Goal: Information Seeking & Learning: Learn about a topic

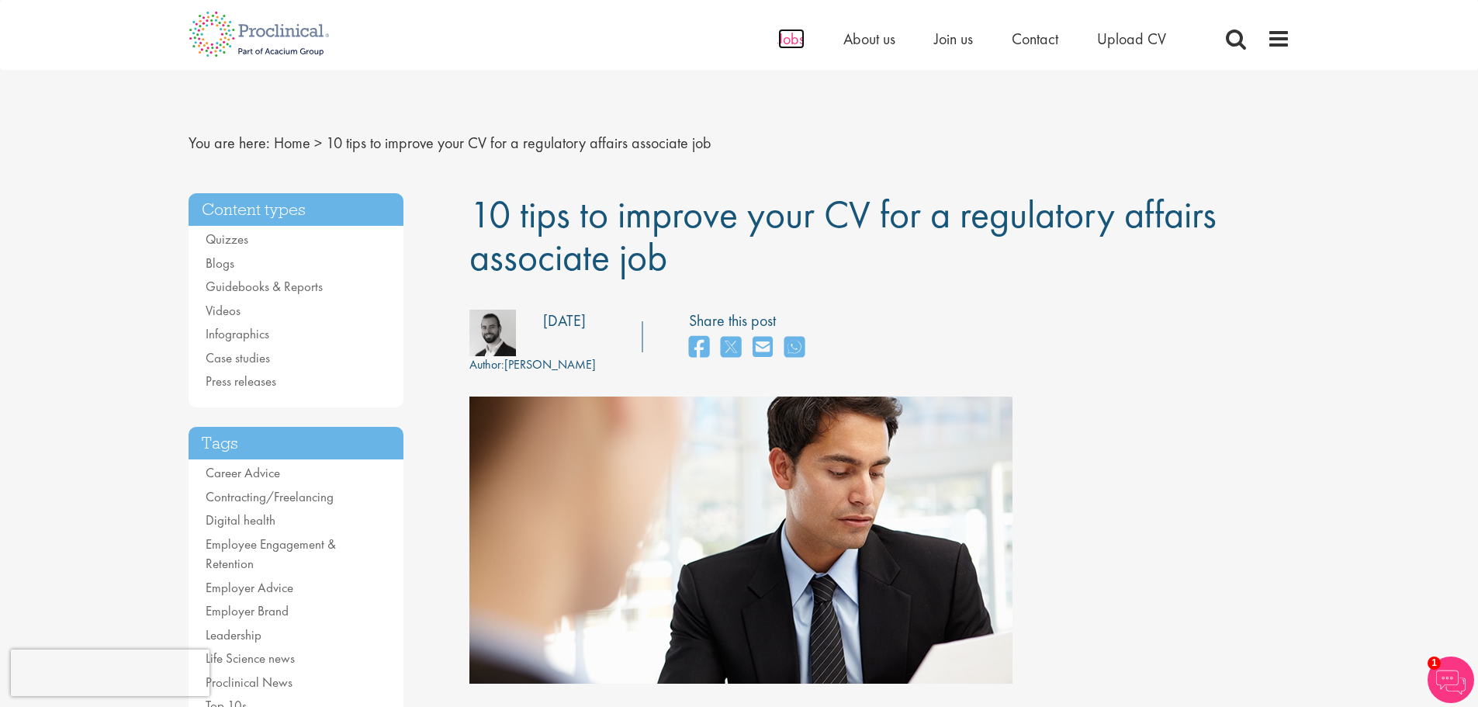
click at [788, 40] on span "Jobs" at bounding box center [791, 39] width 26 height 20
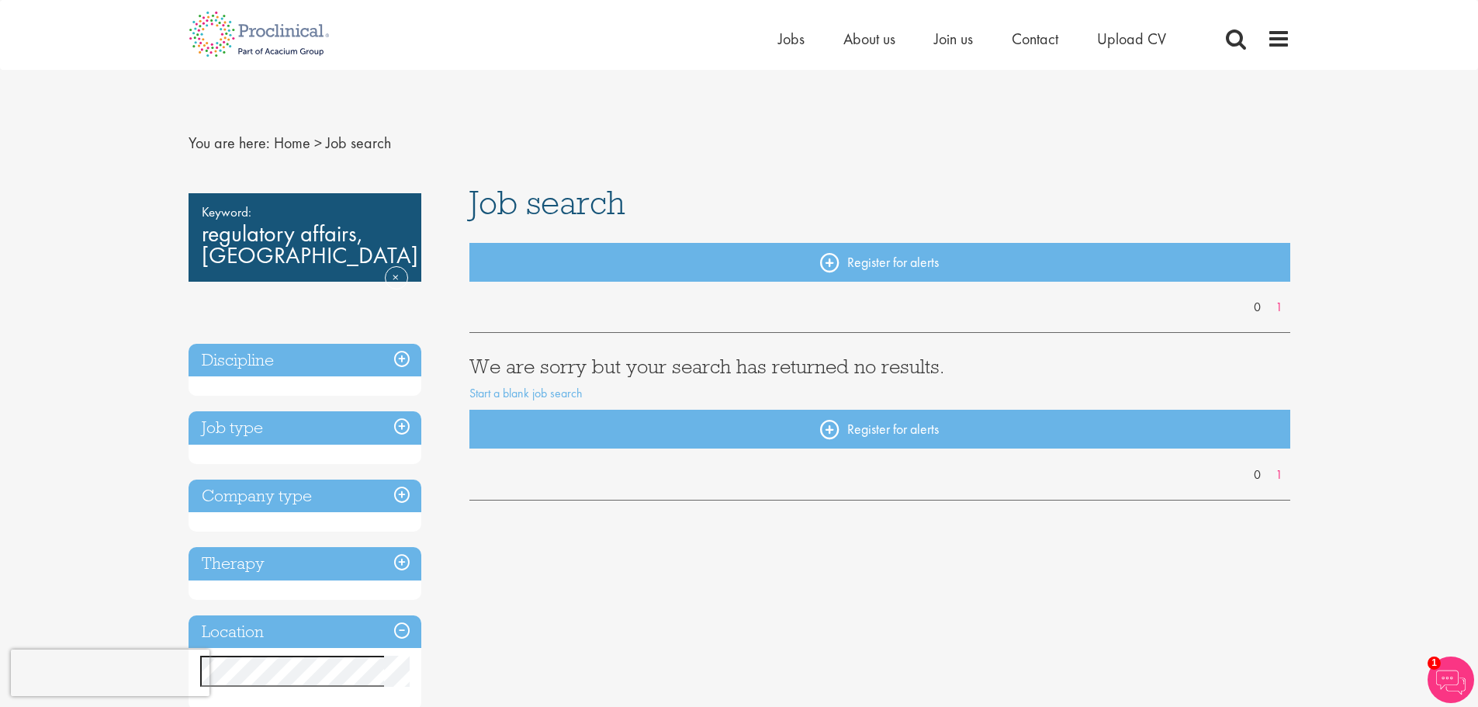
click at [393, 560] on h3 "Therapy" at bounding box center [305, 563] width 233 height 33
click at [405, 559] on h3 "Therapy" at bounding box center [305, 563] width 233 height 33
